Goal: Find specific page/section: Find specific page/section

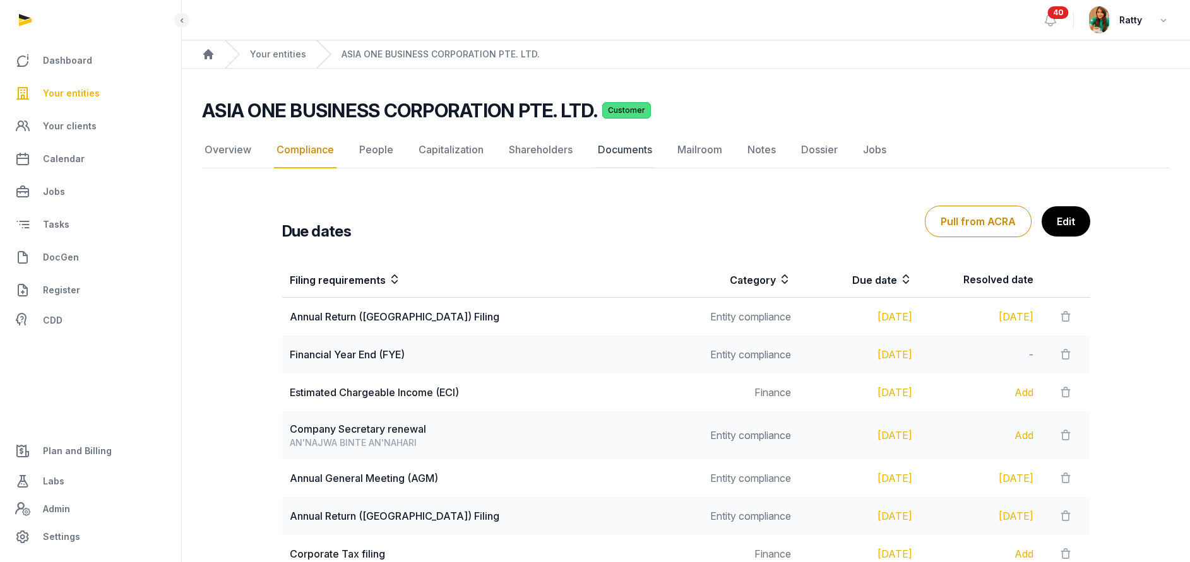
click at [638, 137] on link "Documents" at bounding box center [624, 150] width 59 height 37
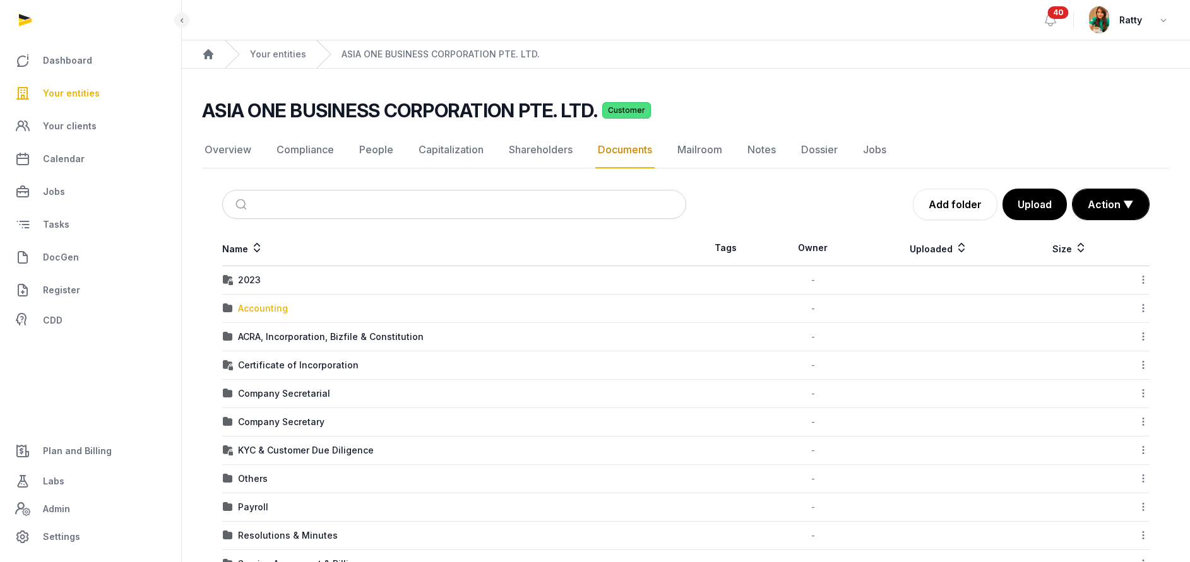
click at [254, 307] on div "Accounting" at bounding box center [263, 308] width 50 height 13
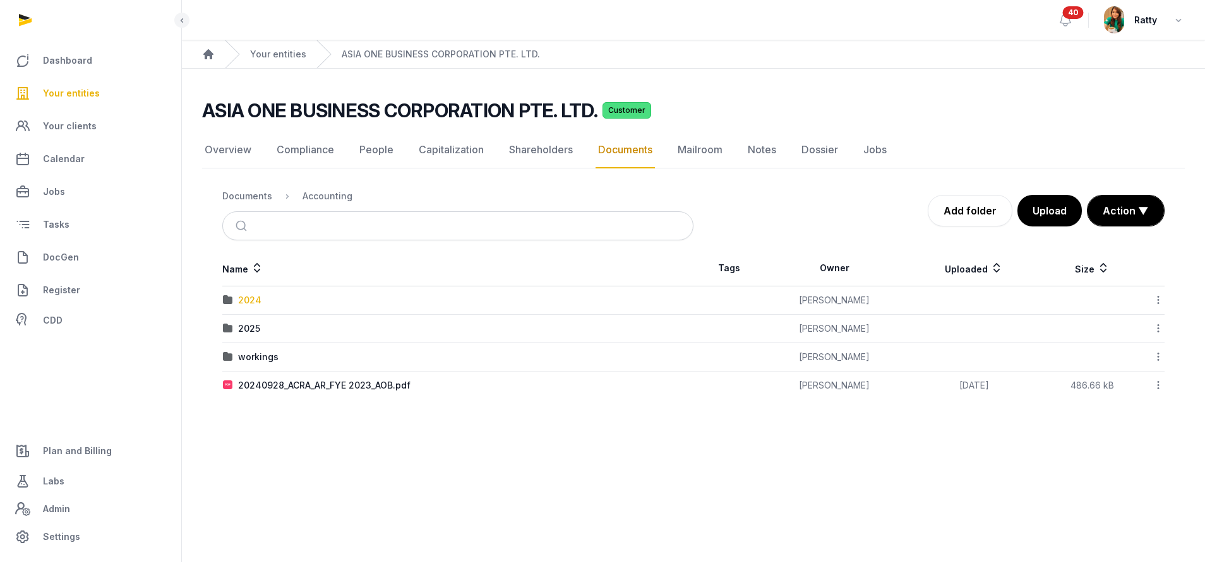
click at [254, 302] on div "2024" at bounding box center [249, 300] width 23 height 13
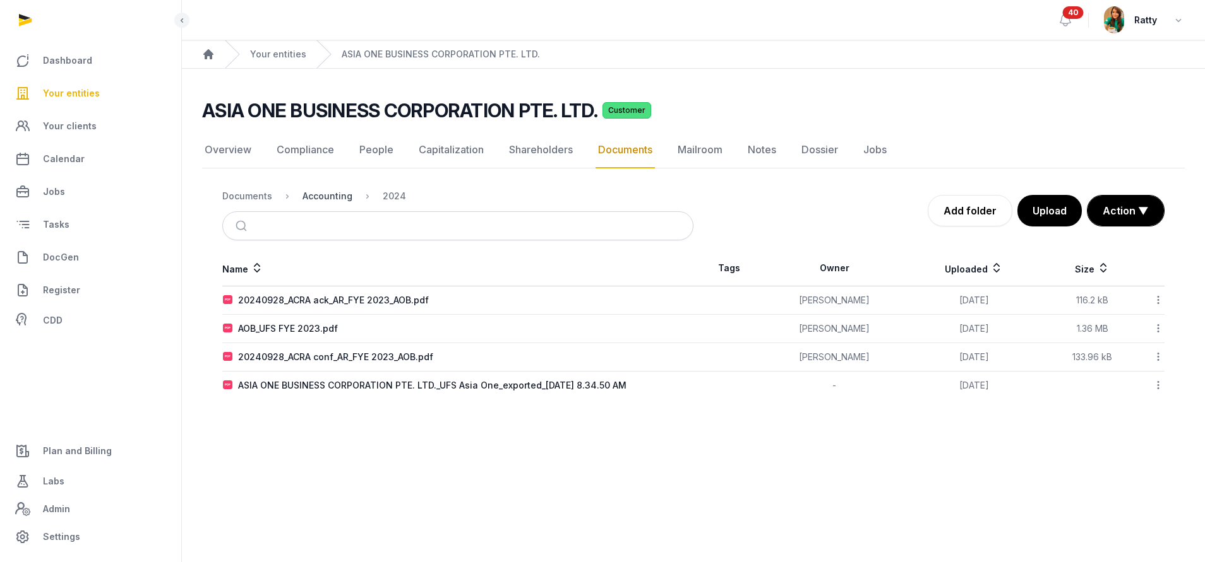
click at [326, 199] on div "Accounting" at bounding box center [327, 196] width 50 height 13
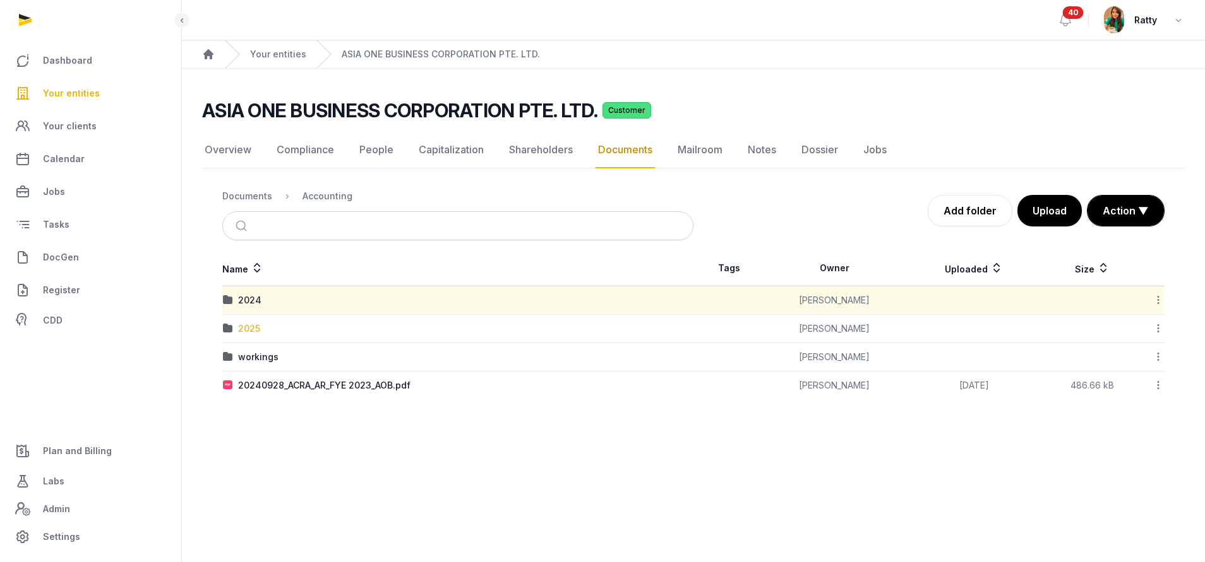
click at [253, 323] on div "2025" at bounding box center [249, 329] width 22 height 13
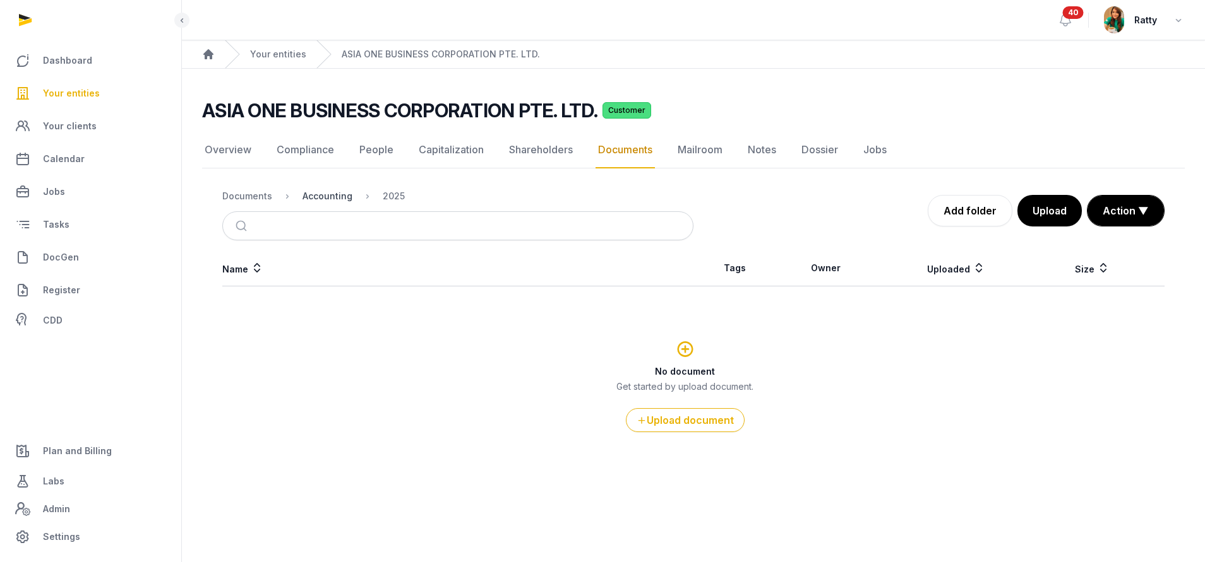
click at [336, 196] on div "Accounting" at bounding box center [327, 196] width 50 height 13
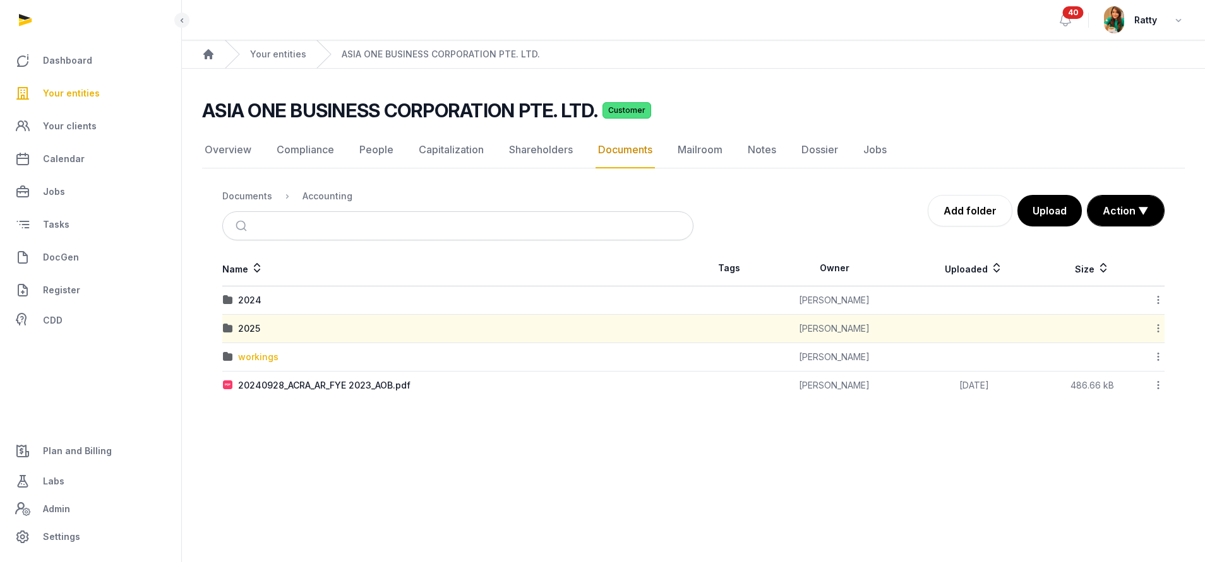
click at [246, 359] on div "workings" at bounding box center [258, 357] width 40 height 13
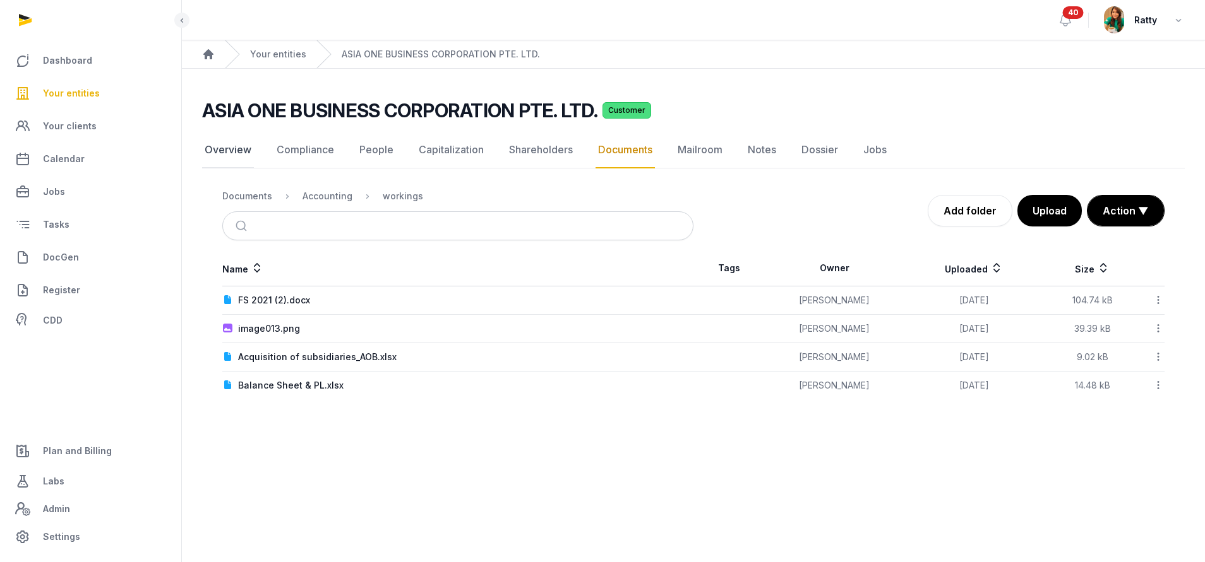
click at [224, 148] on link "Overview" at bounding box center [228, 150] width 52 height 37
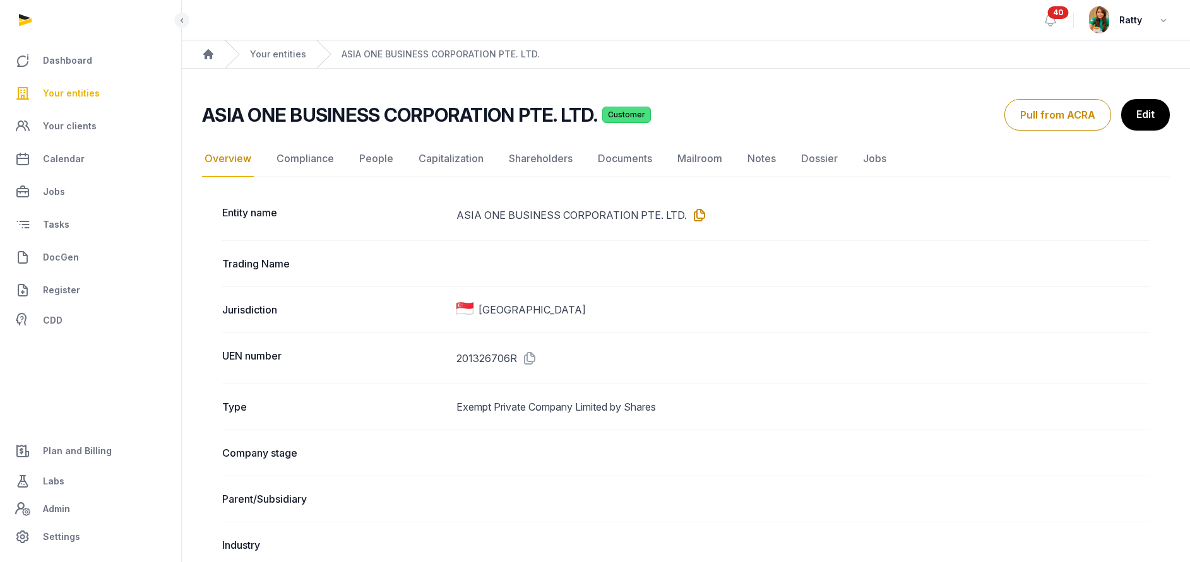
click at [692, 211] on icon at bounding box center [697, 215] width 20 height 20
